Goal: Task Accomplishment & Management: Complete application form

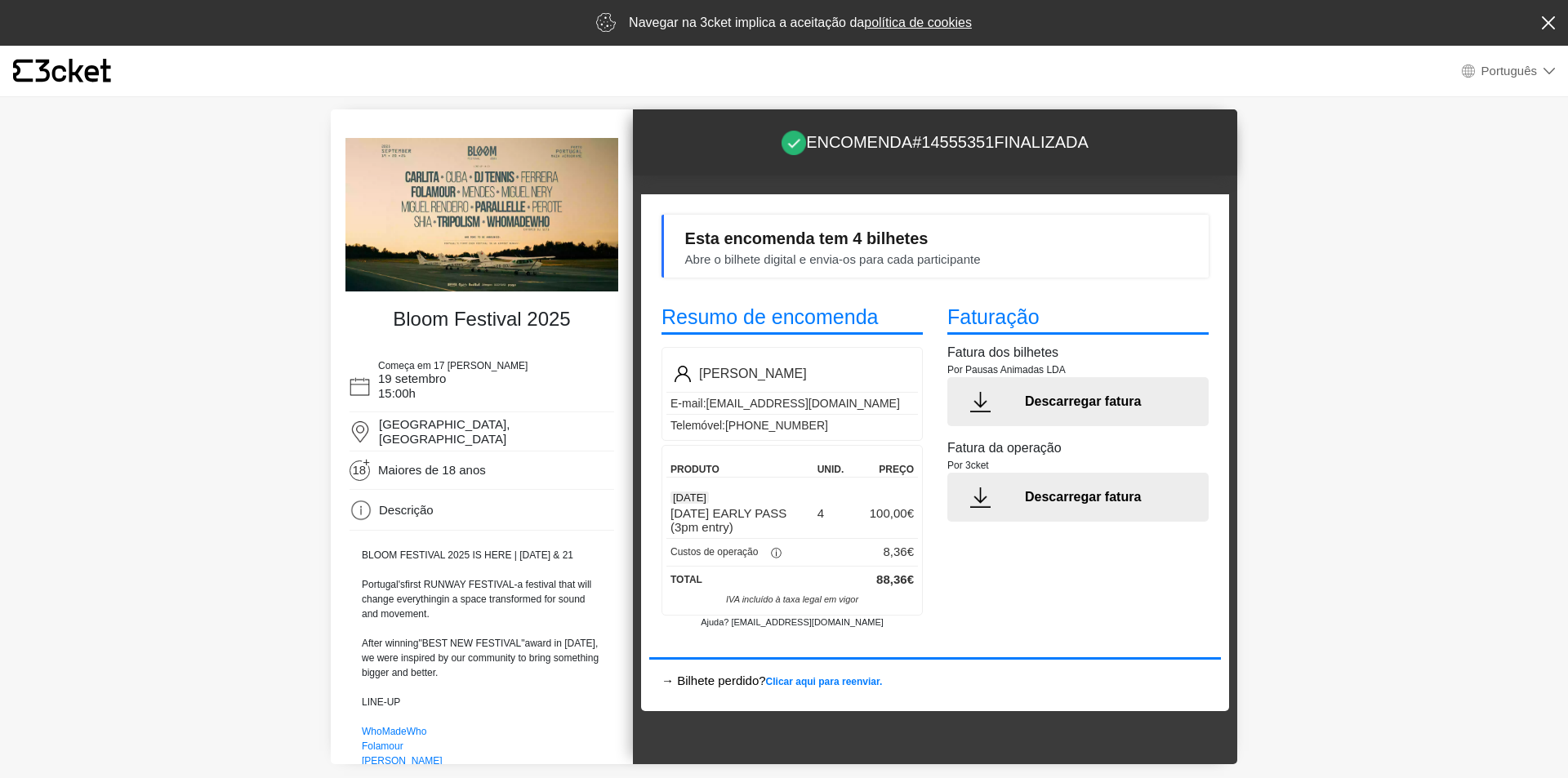
select select "pt_PT"
click at [1551, 21] on icon at bounding box center [1548, 23] width 13 height 13
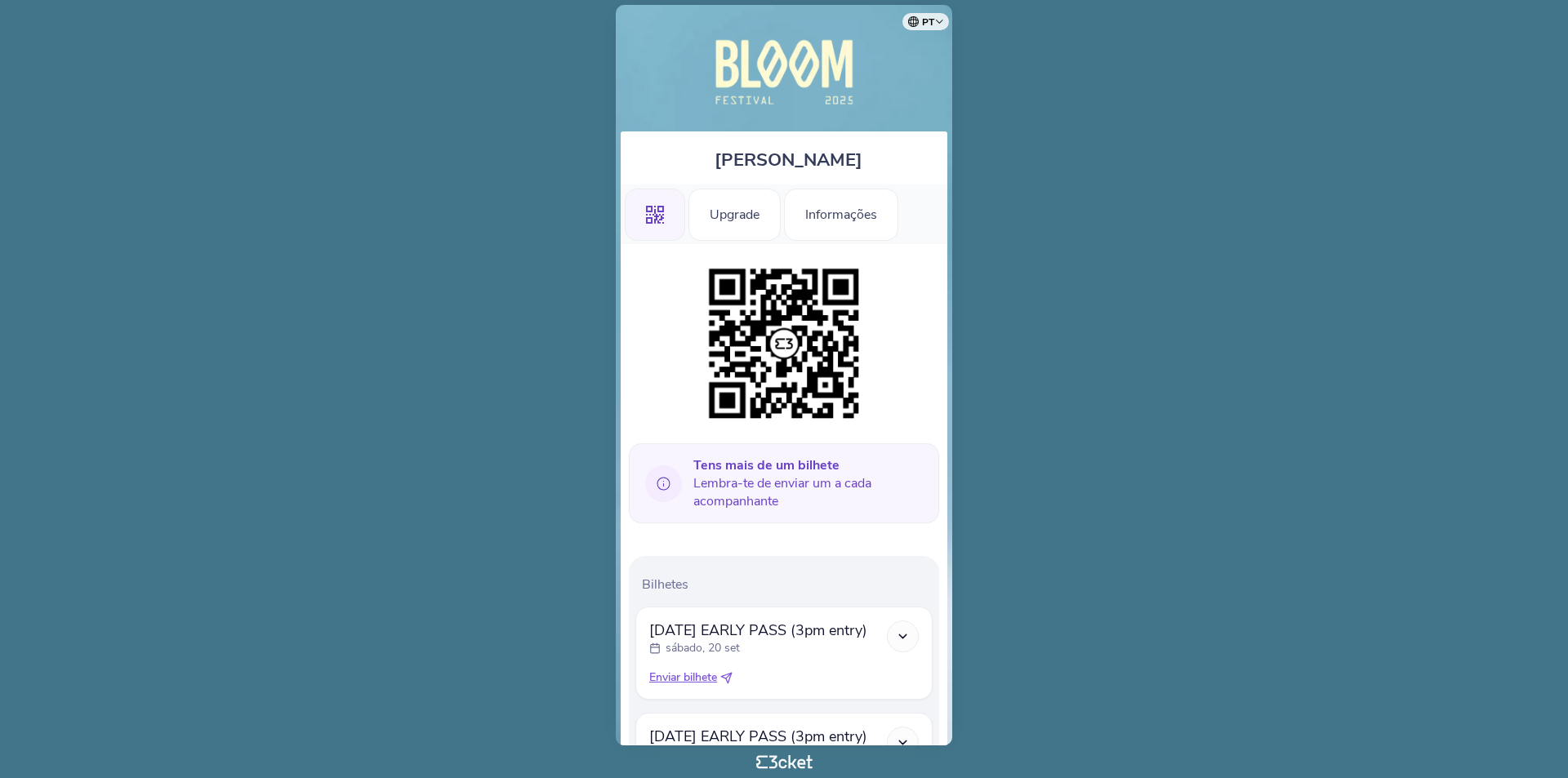
click at [901, 638] on icon at bounding box center [903, 636] width 14 height 14
click at [898, 639] on icon at bounding box center [903, 636] width 14 height 14
click at [901, 636] on polyline at bounding box center [903, 636] width 7 height 3
click at [904, 635] on icon at bounding box center [903, 636] width 14 height 14
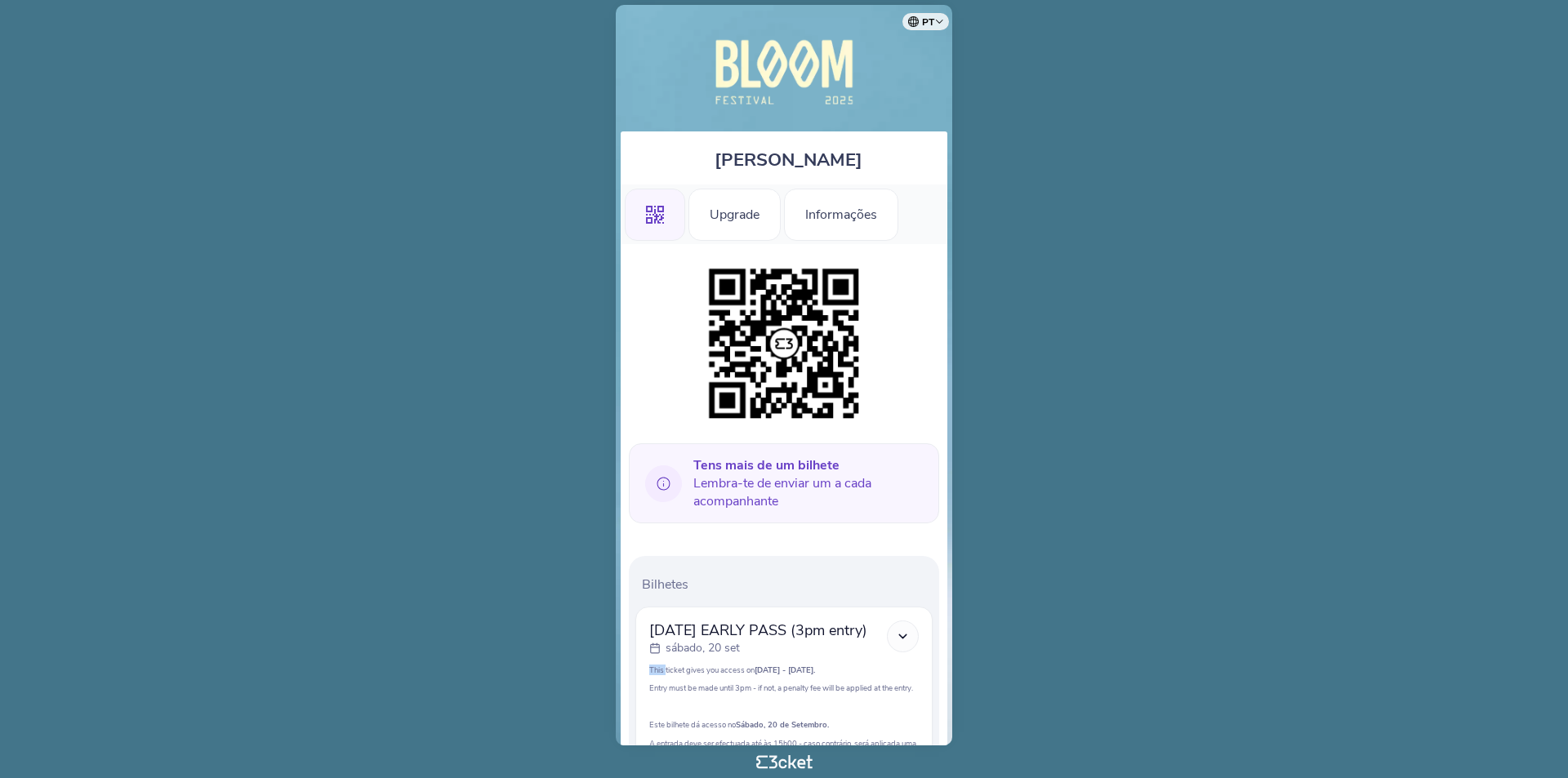
click at [904, 635] on icon at bounding box center [903, 636] width 14 height 14
click at [741, 216] on div "Upgrade" at bounding box center [734, 214] width 92 height 52
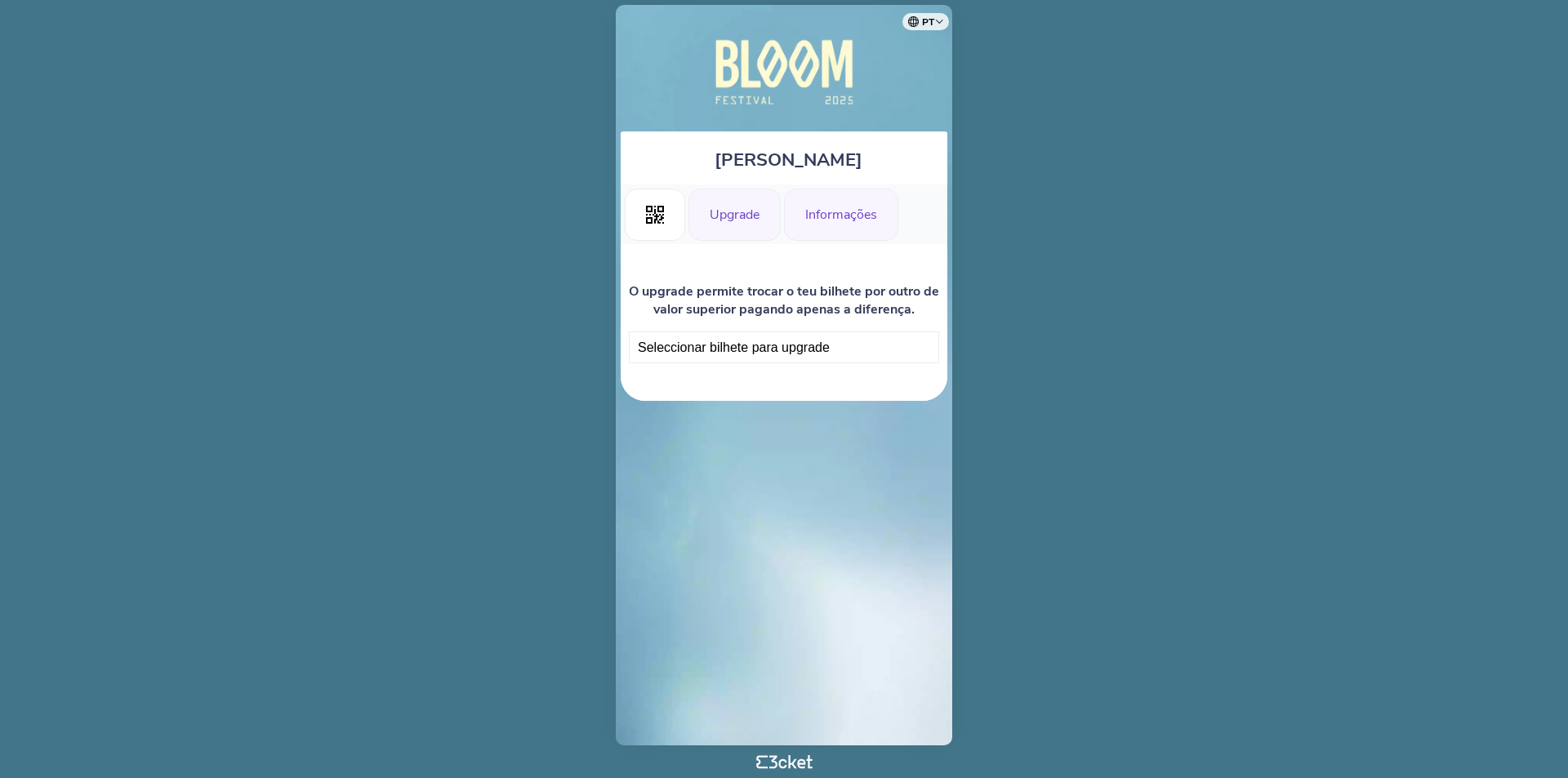
click at [847, 216] on div "Informações" at bounding box center [841, 214] width 114 height 52
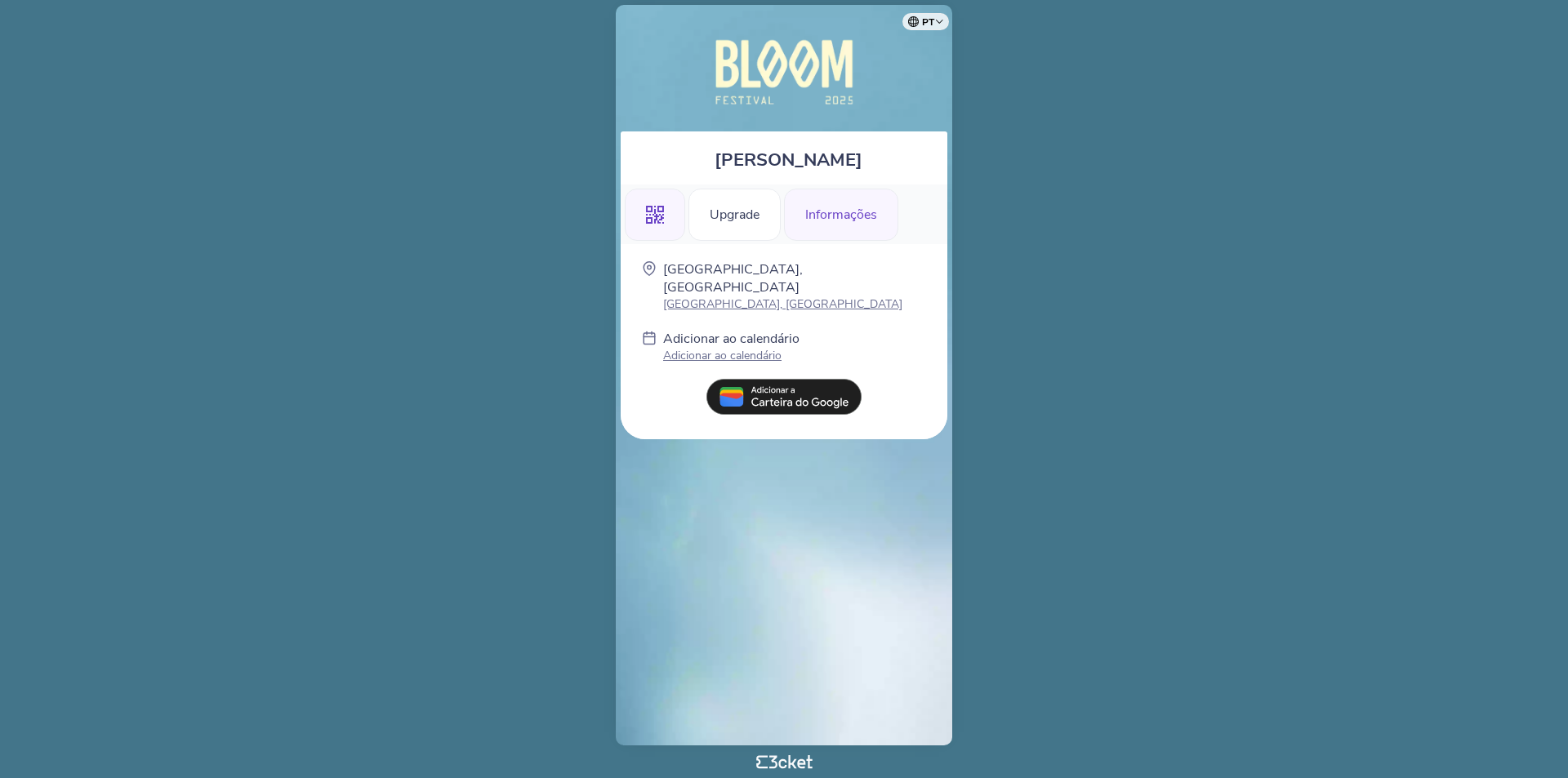
click at [650, 207] on icon ".st0{fill-rule:evenodd;clip-rule:evenodd;}" at bounding box center [655, 215] width 18 height 18
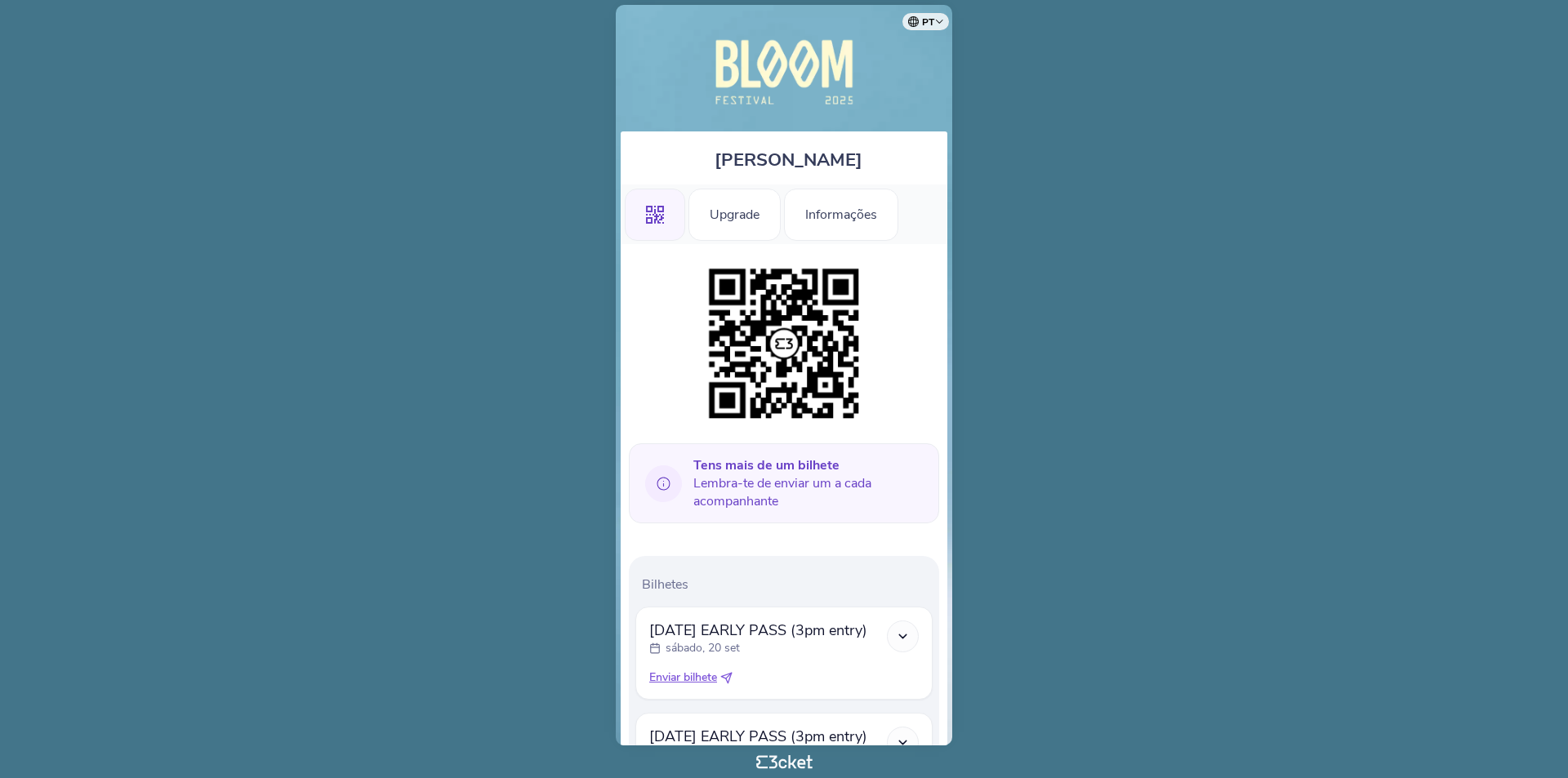
click at [731, 684] on icon at bounding box center [726, 678] width 12 height 12
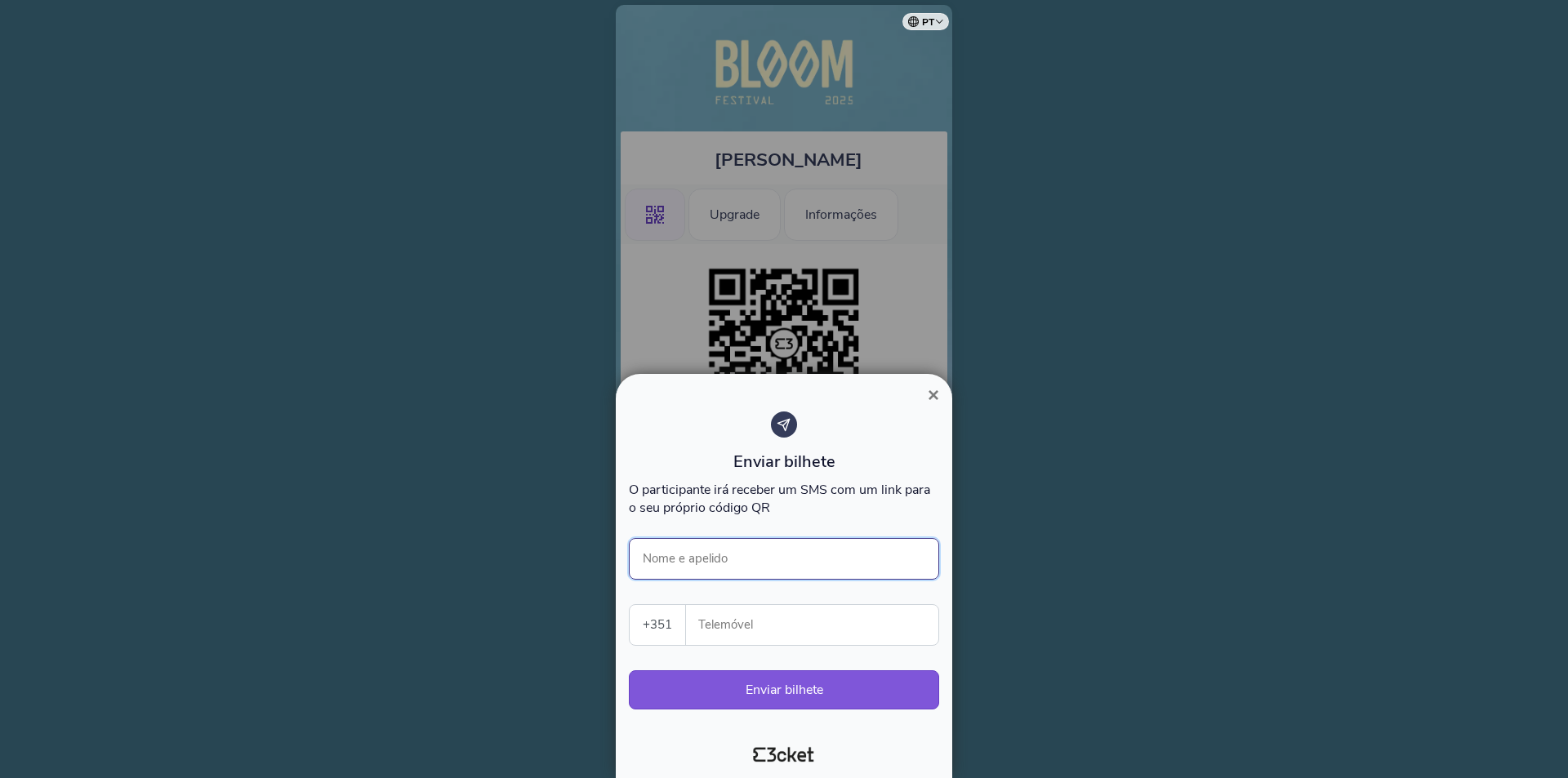
click at [660, 556] on input "Nome e apelido" at bounding box center [784, 559] width 310 height 41
type input "j"
type input "Joana Maia"
click at [714, 613] on input "Telemóvel" at bounding box center [818, 625] width 239 height 40
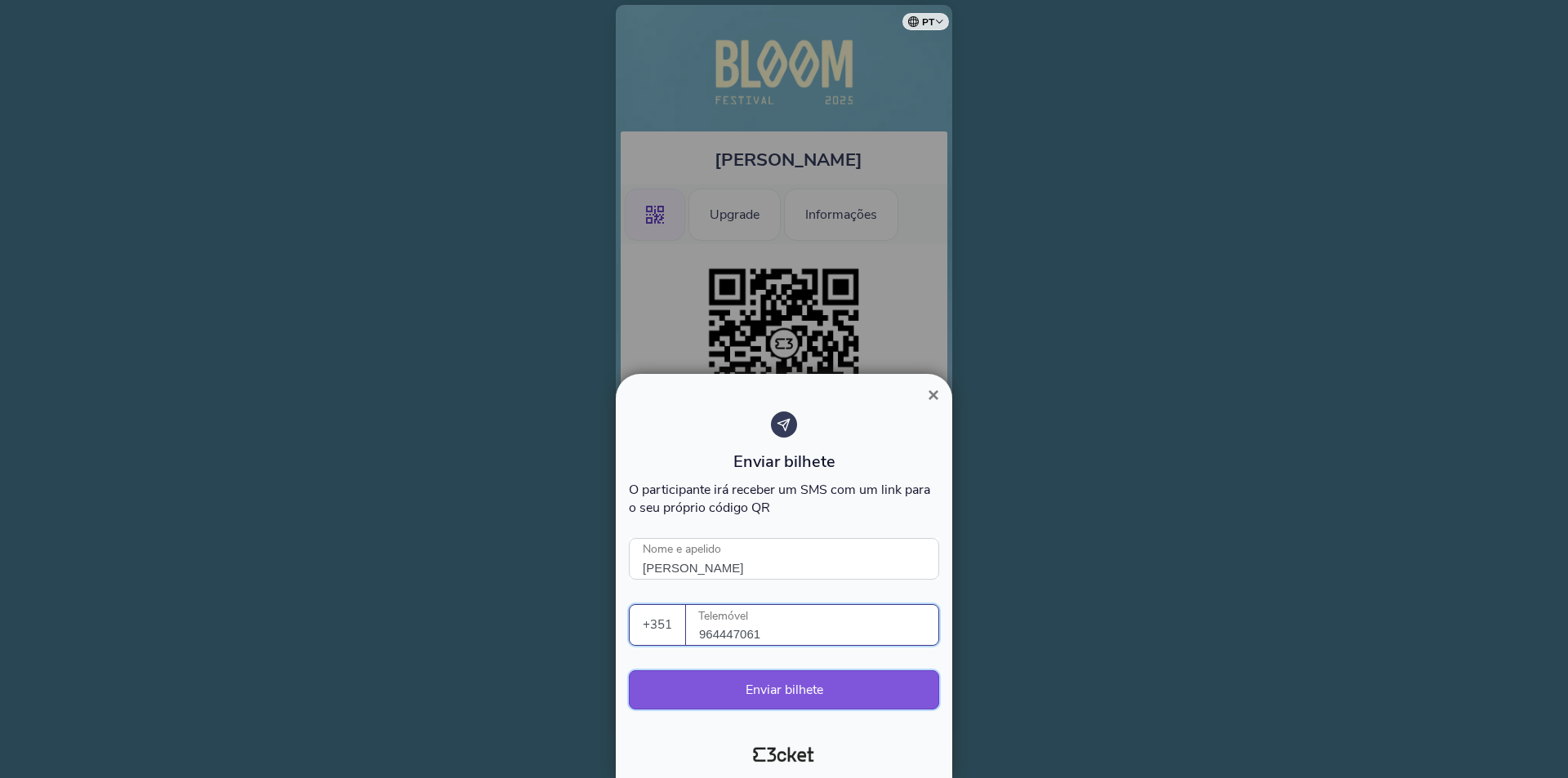
type input "964447061"
click at [780, 693] on button "Enviar bilhete" at bounding box center [784, 689] width 310 height 39
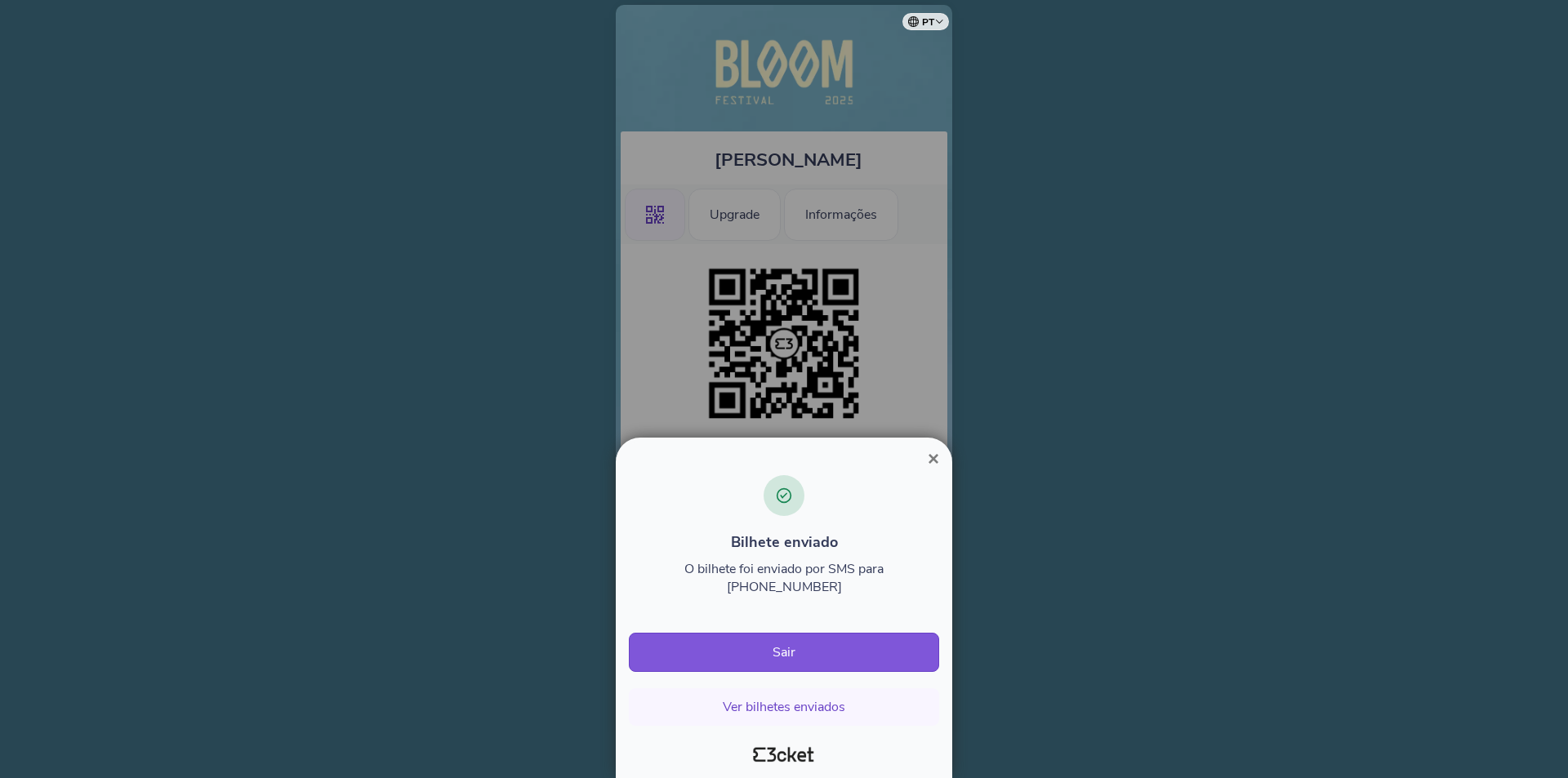
click at [936, 469] on span "×" at bounding box center [933, 458] width 12 height 22
